Goal: Navigation & Orientation: Find specific page/section

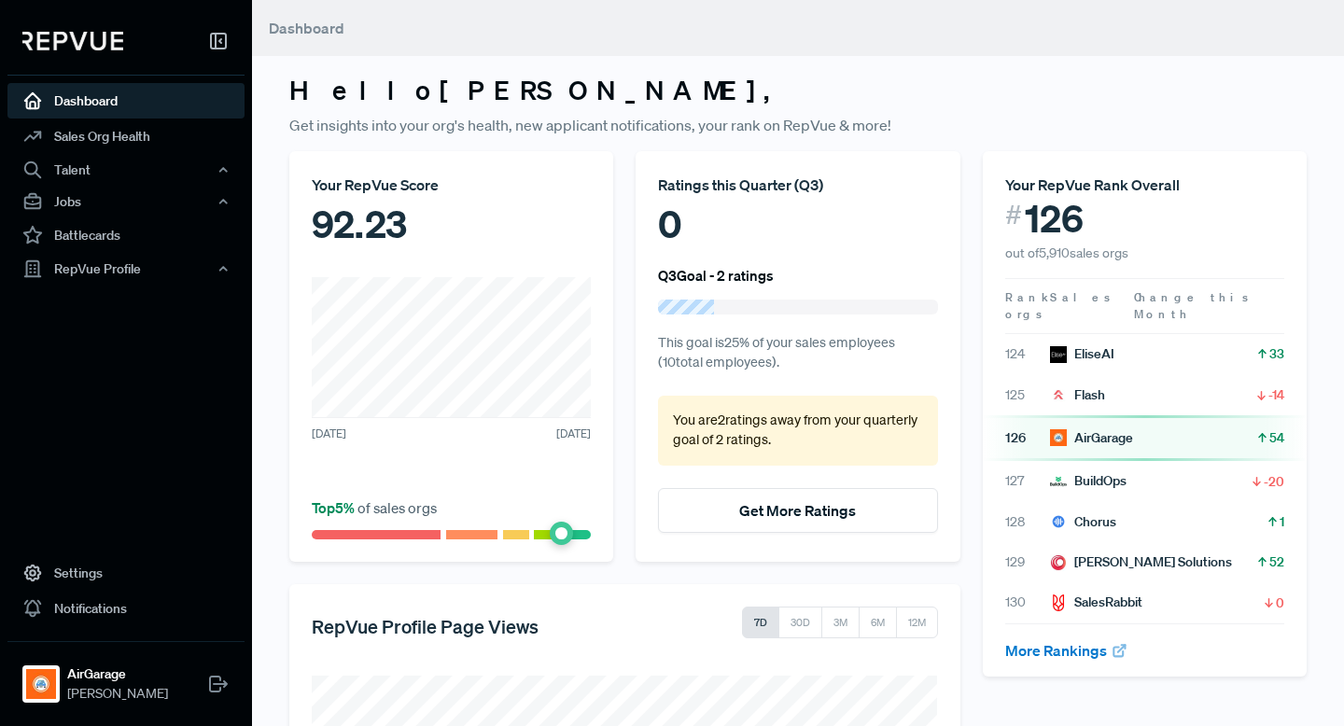
click at [80, 92] on link "Dashboard" at bounding box center [125, 100] width 237 height 35
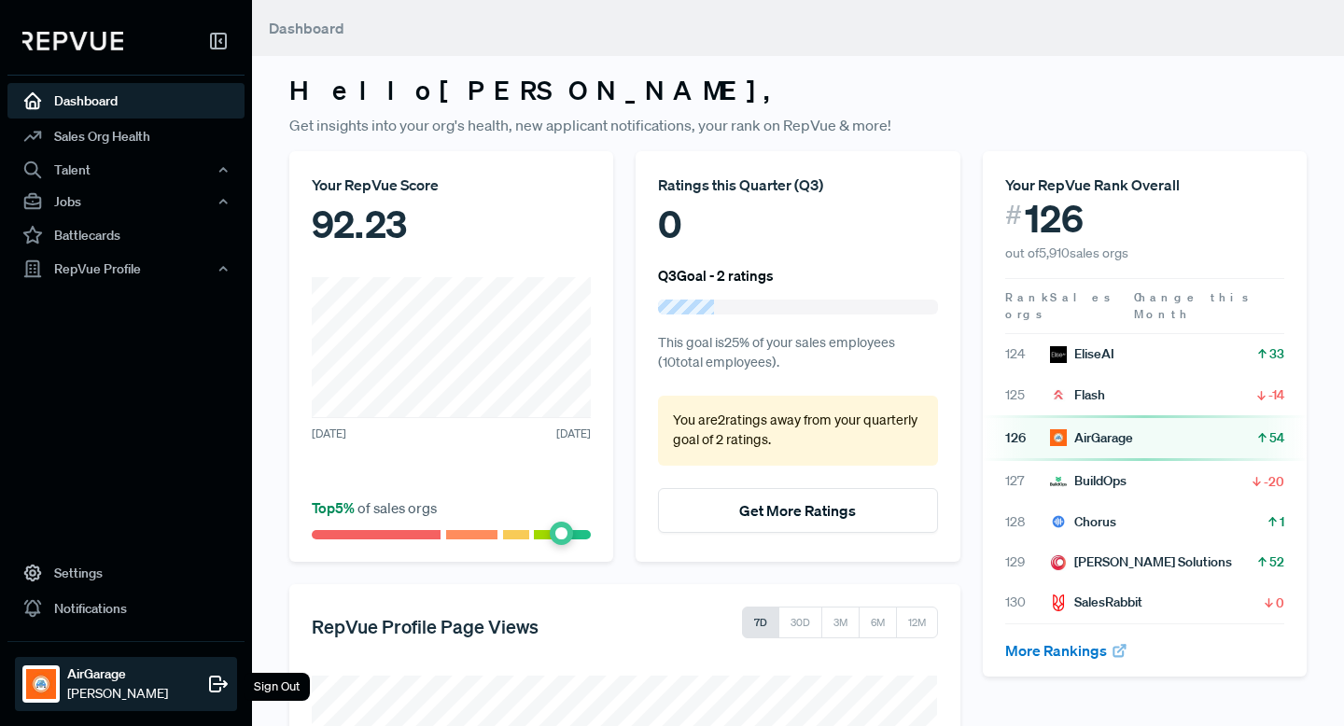
click at [105, 687] on span "[PERSON_NAME]" at bounding box center [117, 694] width 101 height 20
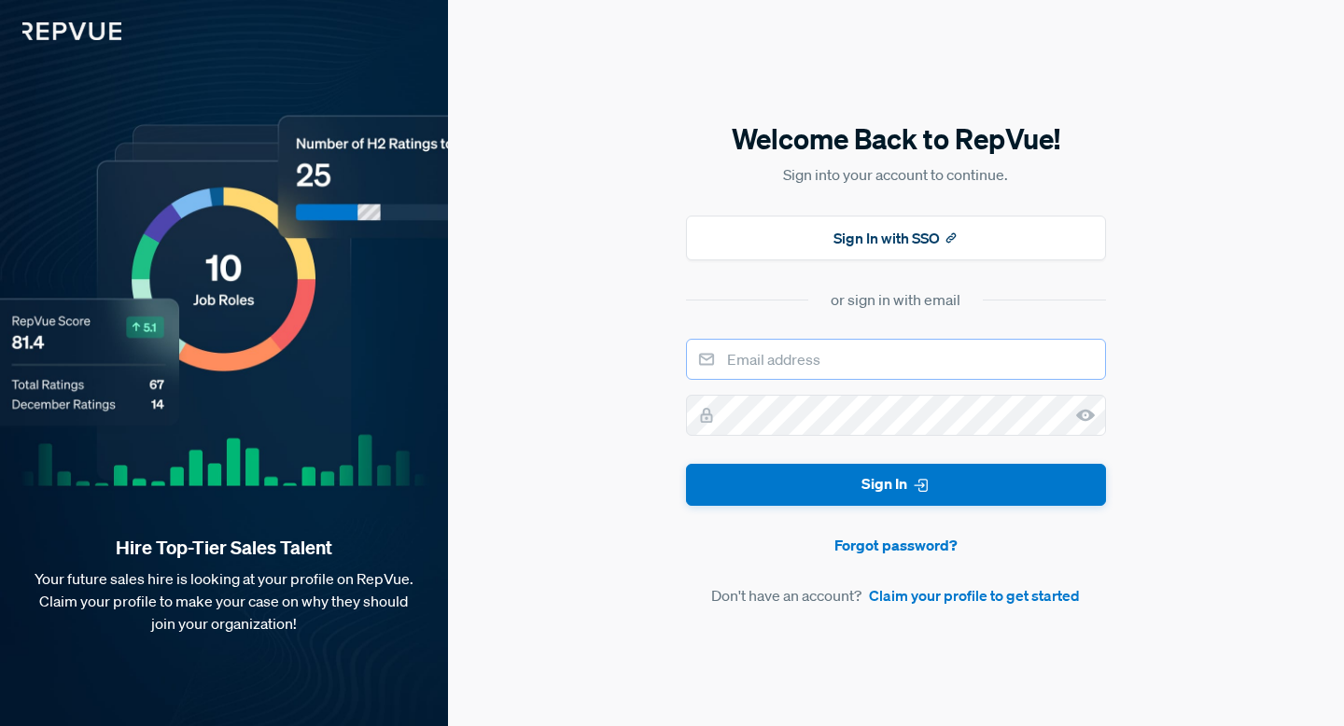
type input "[PERSON_NAME][EMAIL_ADDRESS][DOMAIN_NAME]"
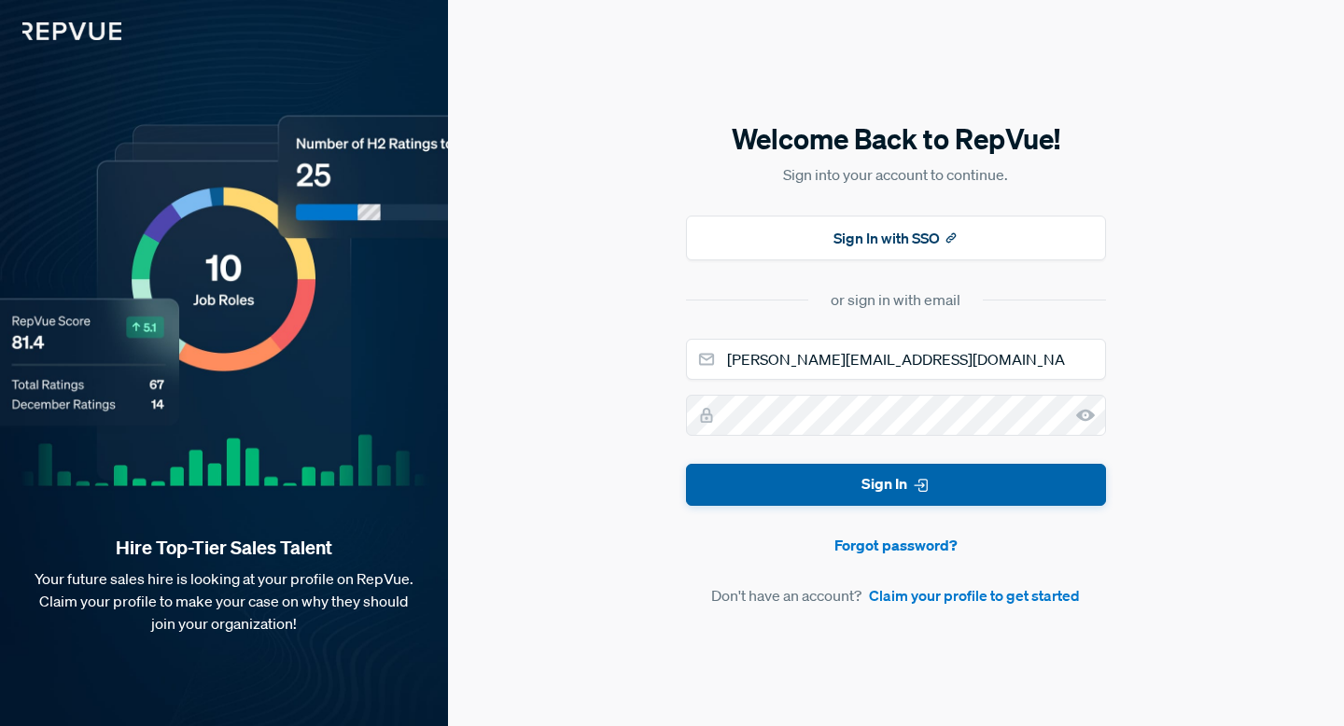
click at [851, 496] on button "Sign In" at bounding box center [896, 485] width 420 height 42
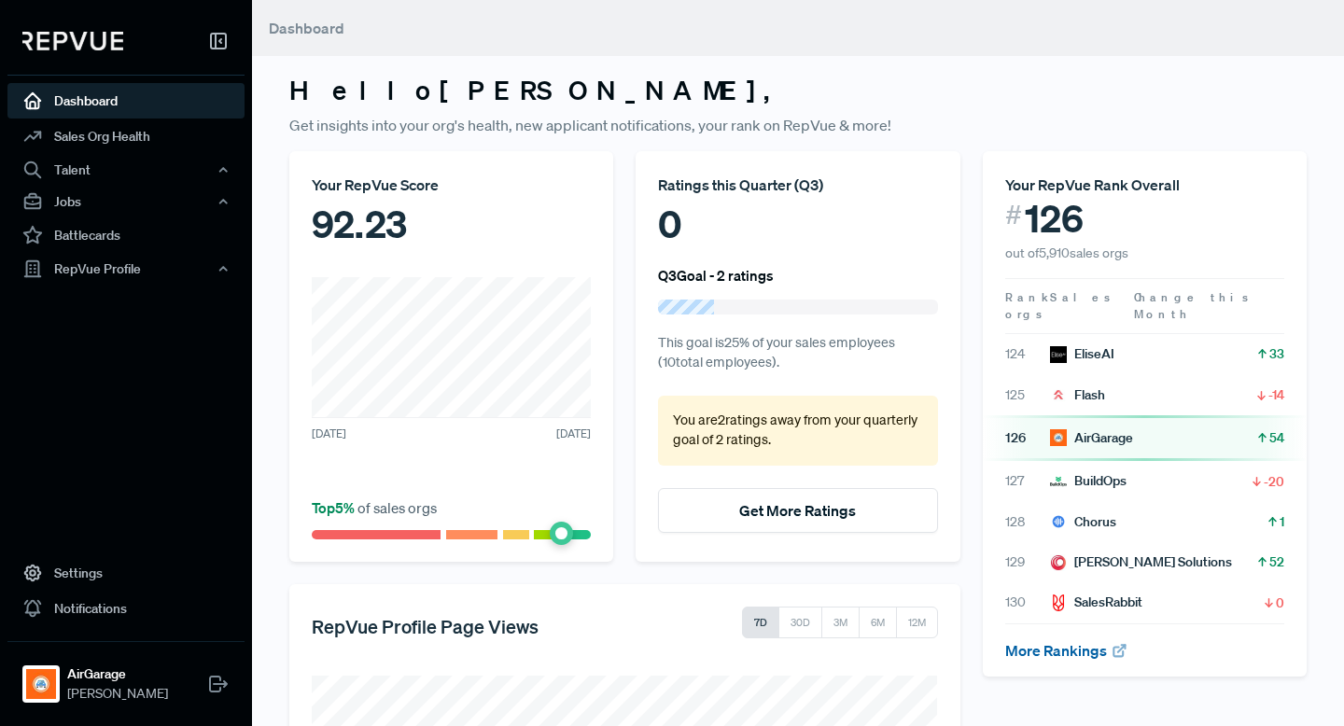
click at [1035, 641] on link "More Rankings" at bounding box center [1066, 650] width 123 height 19
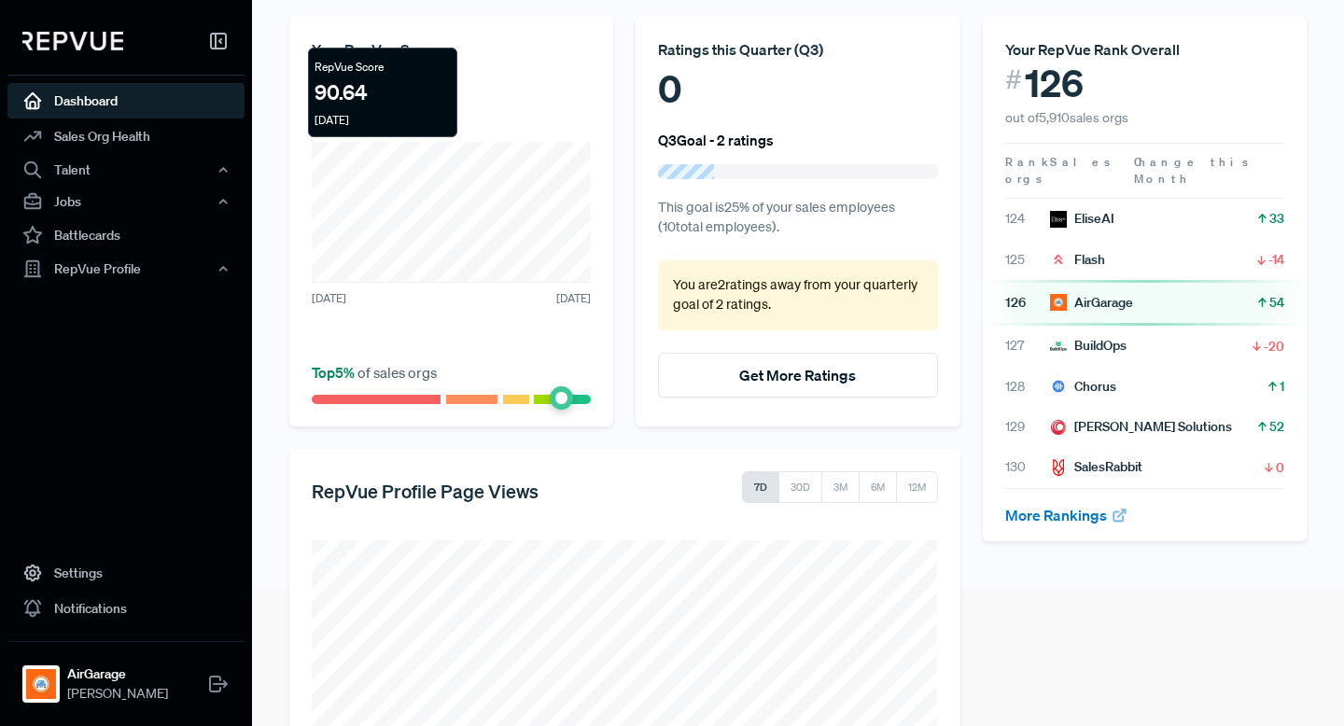
scroll to position [314, 0]
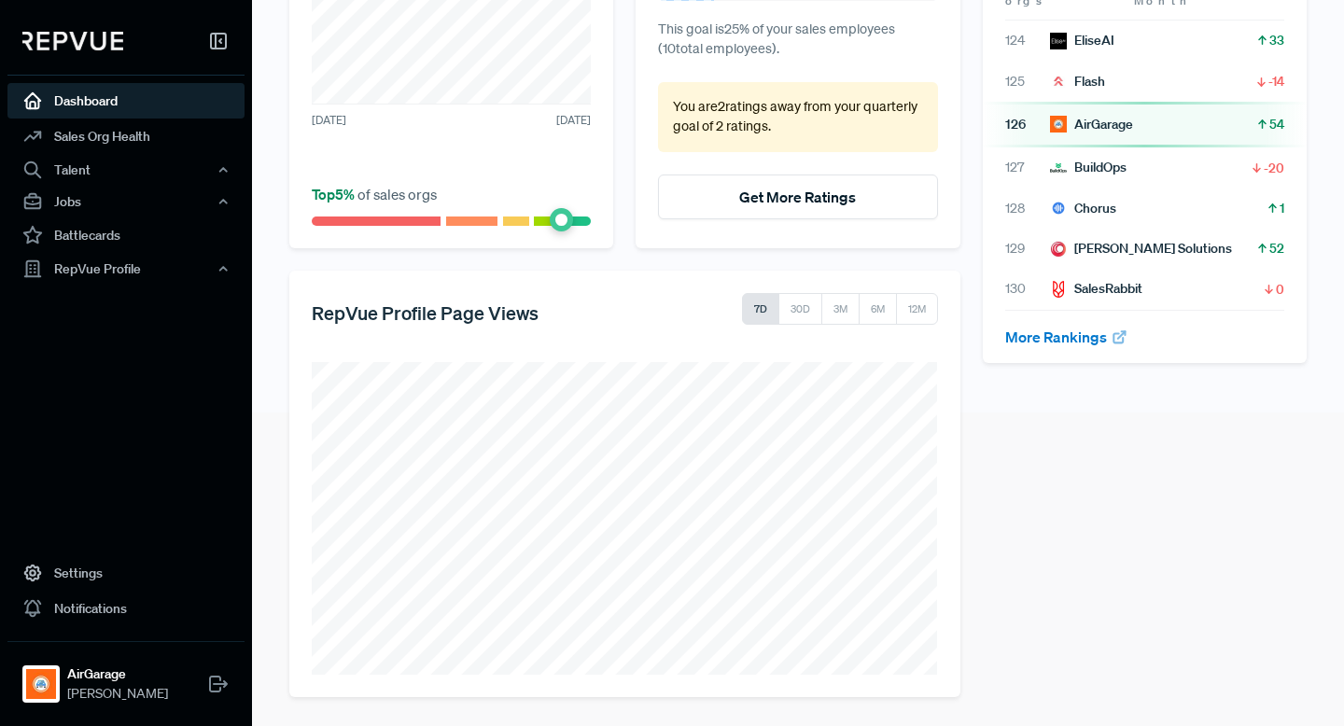
click at [972, 560] on div "Your RepVue Rank Overall # 126 out of 5,910 sales orgs Rank Sales orgs Change t…" at bounding box center [1144, 267] width 346 height 859
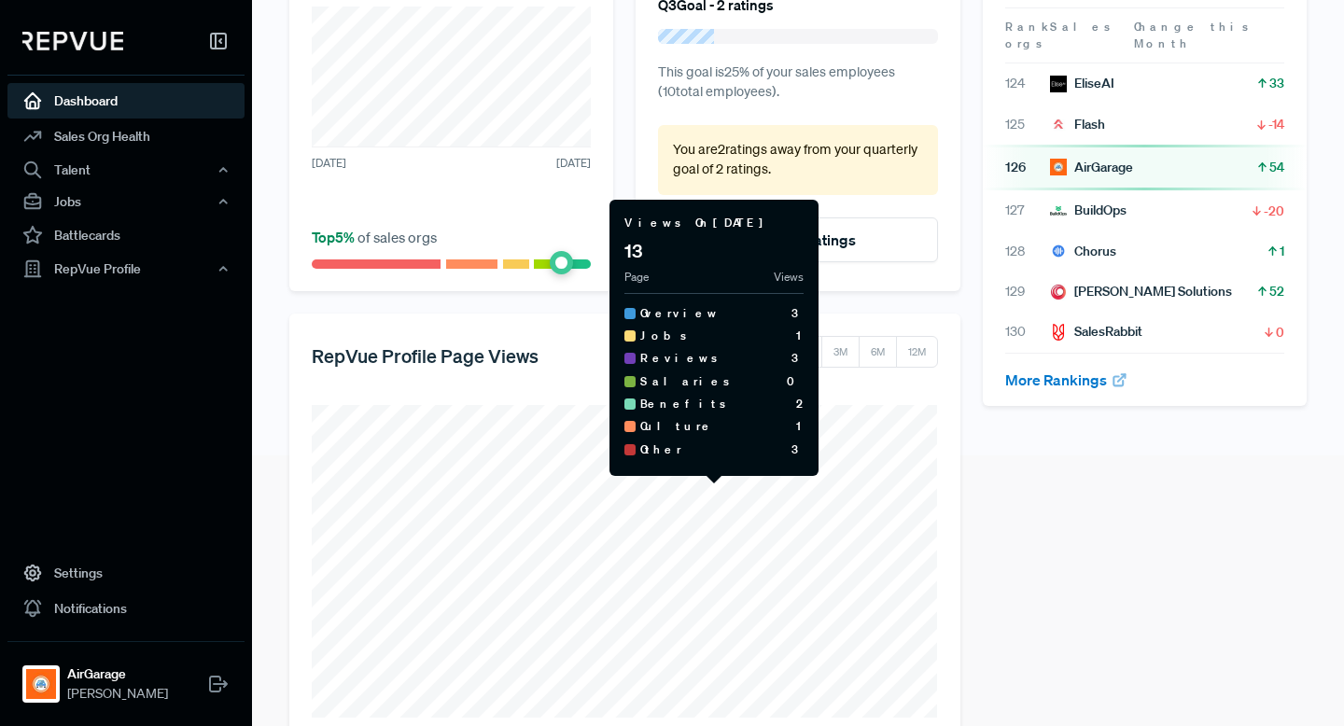
scroll to position [0, 0]
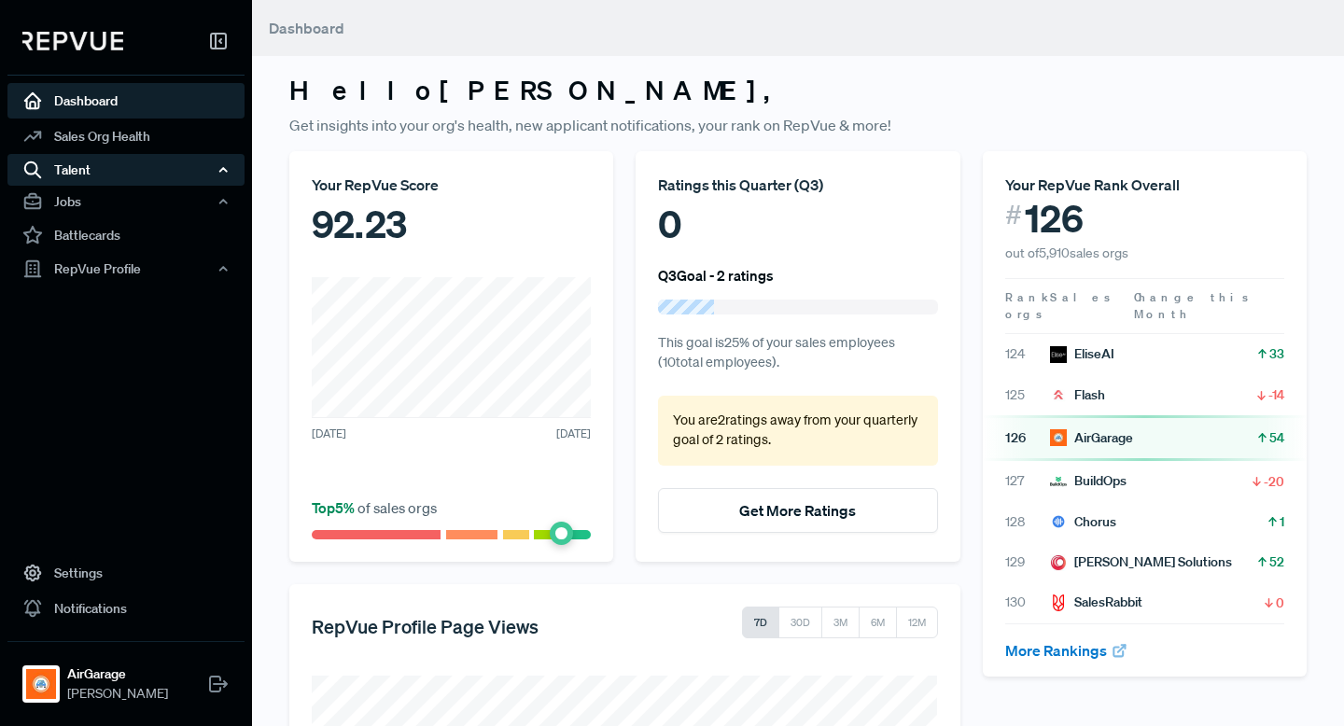
click at [149, 174] on div "Talent" at bounding box center [125, 170] width 237 height 32
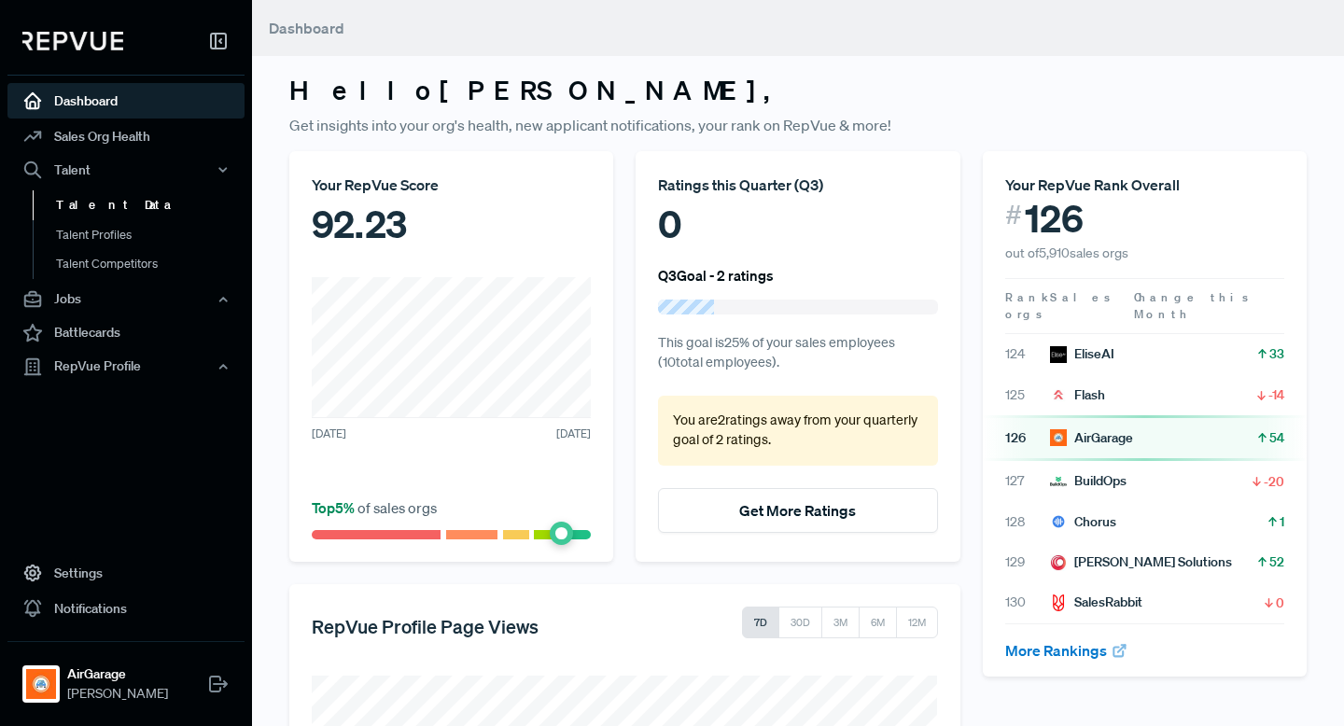
click at [136, 201] on link "Talent Data" at bounding box center [151, 205] width 237 height 30
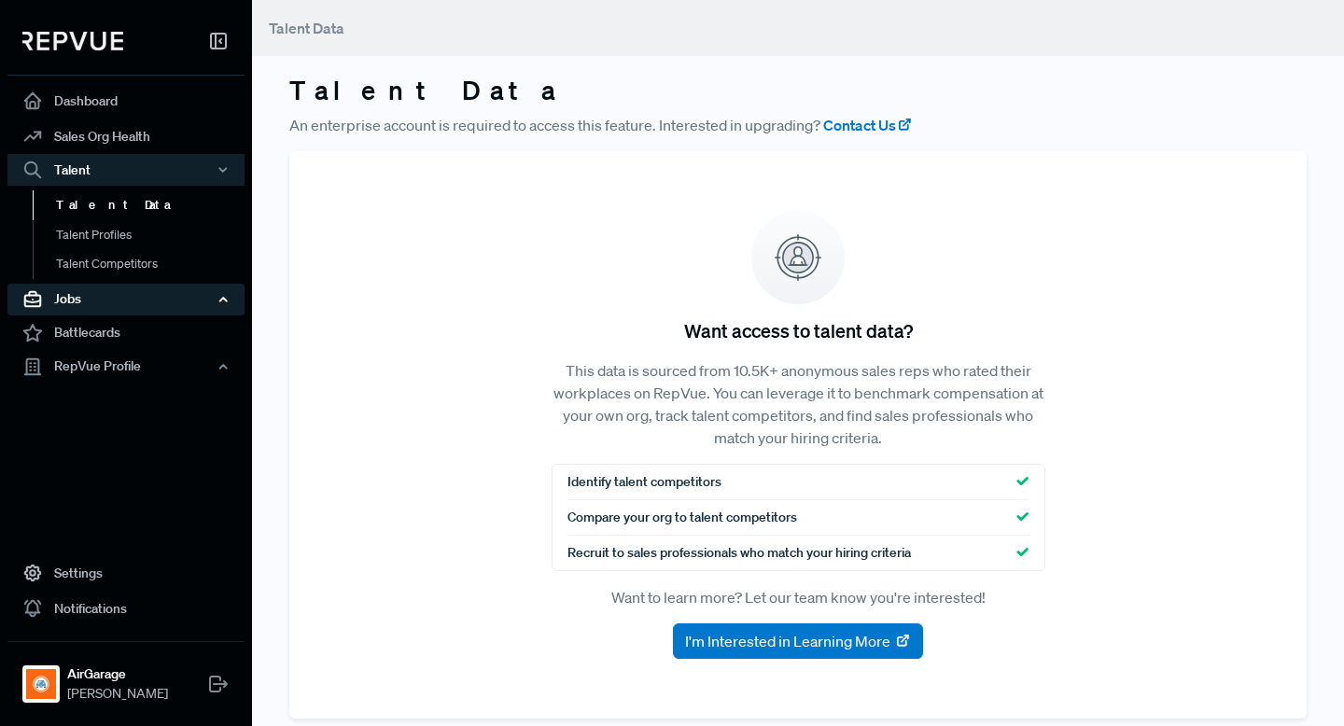
click at [112, 300] on div "Jobs" at bounding box center [125, 300] width 237 height 32
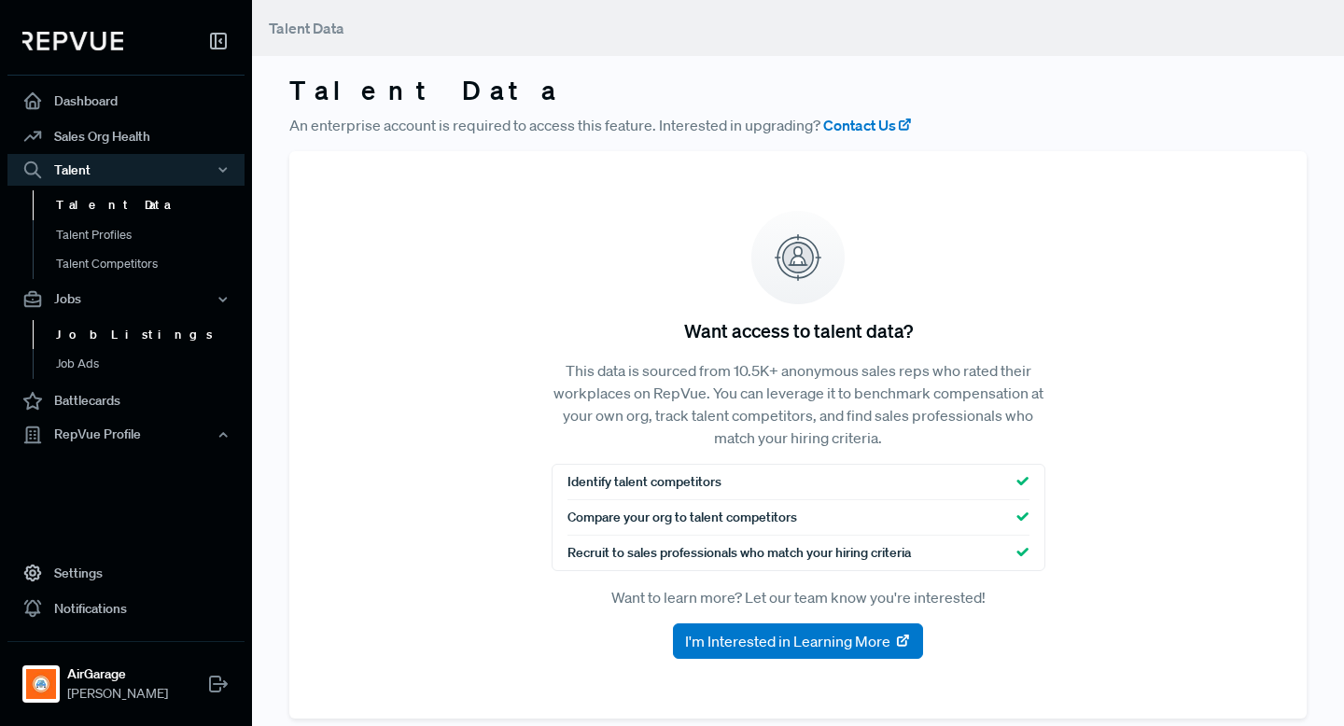
click at [112, 326] on link "Job Listings" at bounding box center [151, 335] width 237 height 30
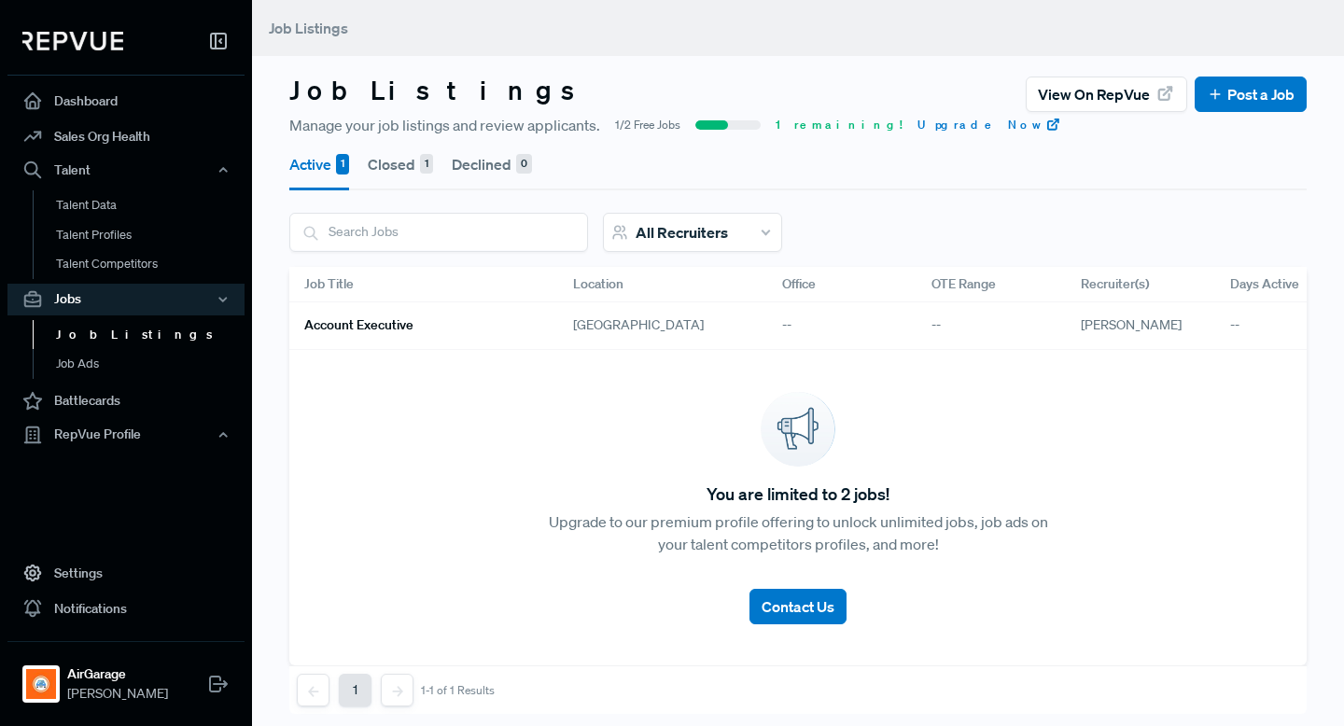
click at [302, 178] on button "Active 1" at bounding box center [319, 164] width 60 height 52
click at [348, 327] on h6 "Account Executive" at bounding box center [358, 325] width 109 height 16
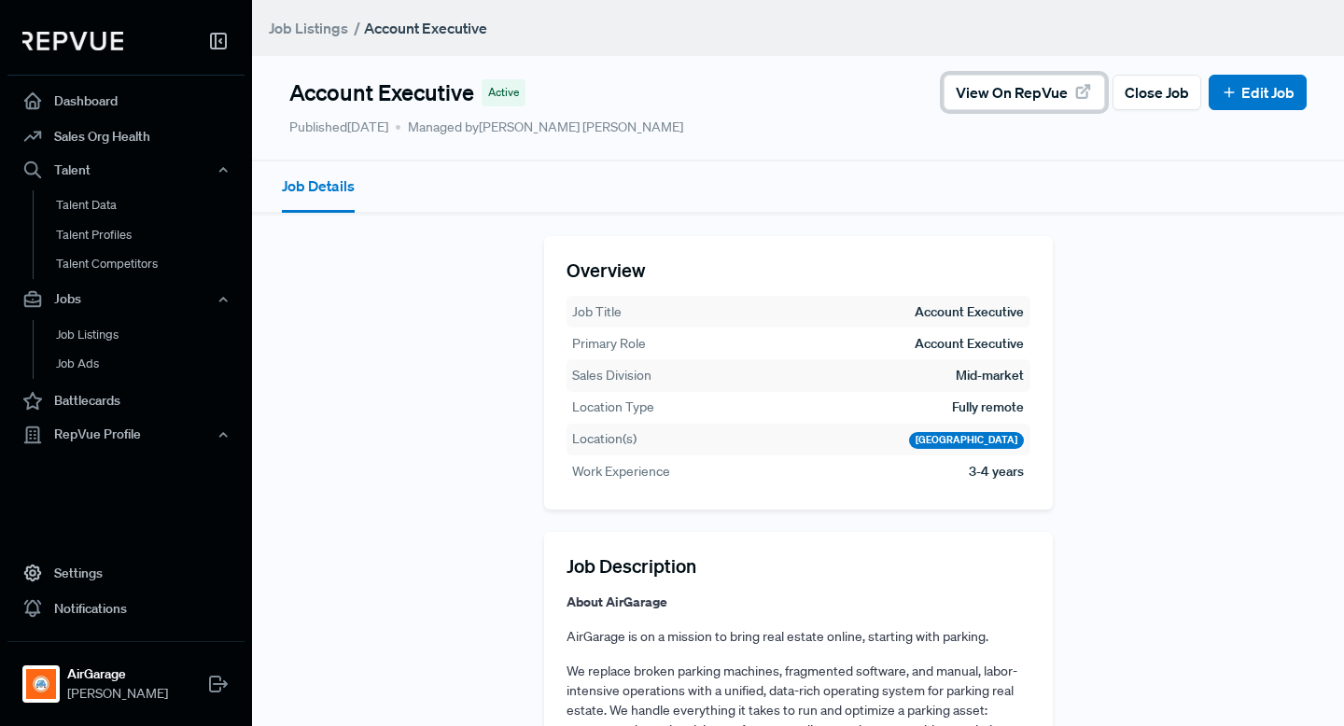
click at [987, 100] on span "View on RepVue" at bounding box center [1011, 92] width 112 height 22
